Goal: Transaction & Acquisition: Subscribe to service/newsletter

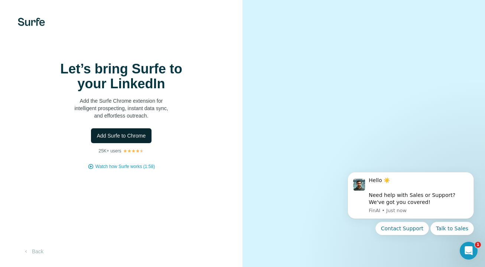
click at [137, 138] on span "Add Surfe to Chrome" at bounding box center [121, 135] width 49 height 7
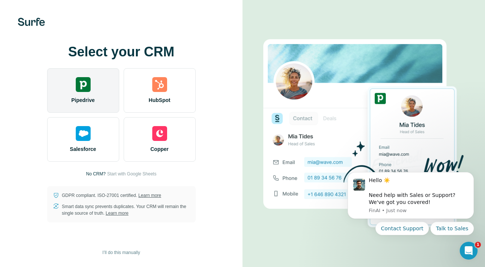
click at [85, 87] on img at bounding box center [83, 84] width 15 height 15
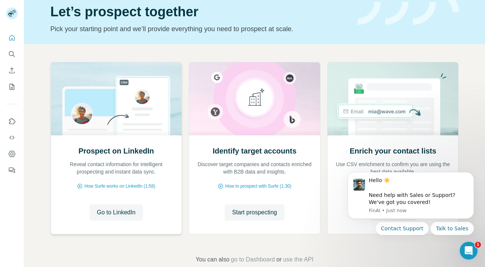
scroll to position [30, 0]
click at [122, 213] on span "Go to LinkedIn" at bounding box center [116, 212] width 39 height 9
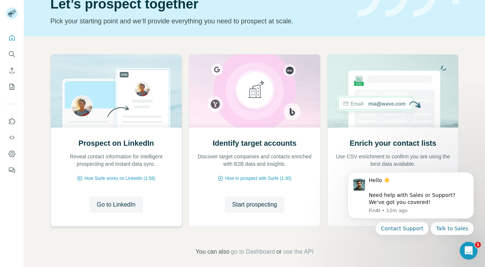
scroll to position [45, 0]
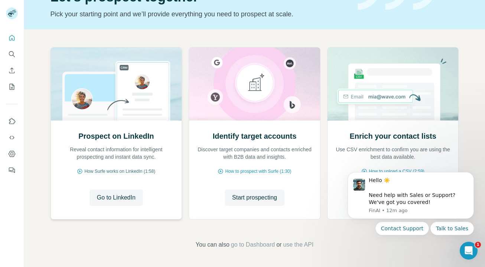
click at [101, 171] on span "How Surfe works on LinkedIn (1:58)" at bounding box center [119, 171] width 71 height 7
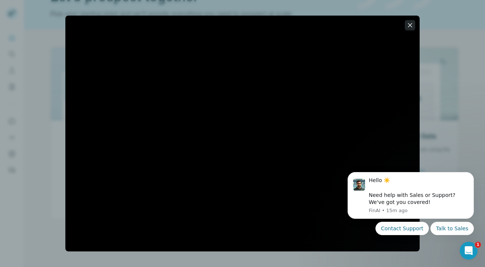
click at [414, 23] on button "button" at bounding box center [409, 25] width 10 height 10
